Goal: Task Accomplishment & Management: Complete application form

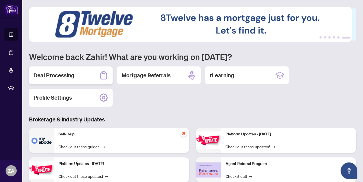
click at [49, 78] on h2 "Deal Processing" at bounding box center [53, 75] width 41 height 8
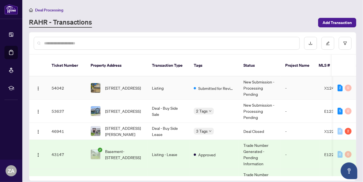
click at [171, 84] on td "Listing" at bounding box center [169, 87] width 42 height 23
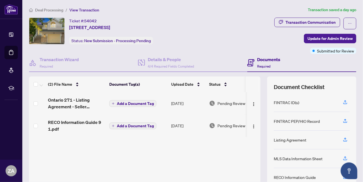
scroll to position [28, 0]
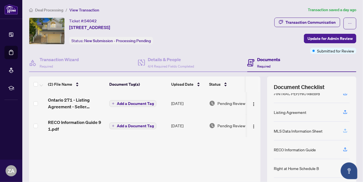
click at [343, 129] on icon "button" at bounding box center [345, 130] width 5 height 5
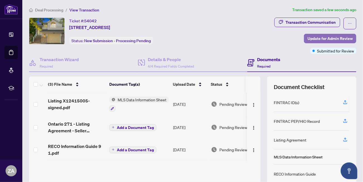
click at [321, 38] on span "Update for Admin Review" at bounding box center [330, 38] width 45 height 9
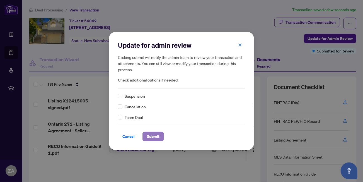
click at [158, 136] on span "Submit" at bounding box center [153, 136] width 13 height 9
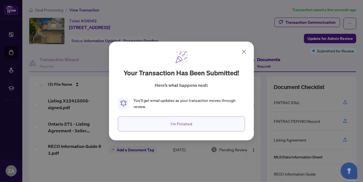
click at [212, 124] on button "I'm Finished" at bounding box center [181, 123] width 127 height 15
